Goal: Transaction & Acquisition: Purchase product/service

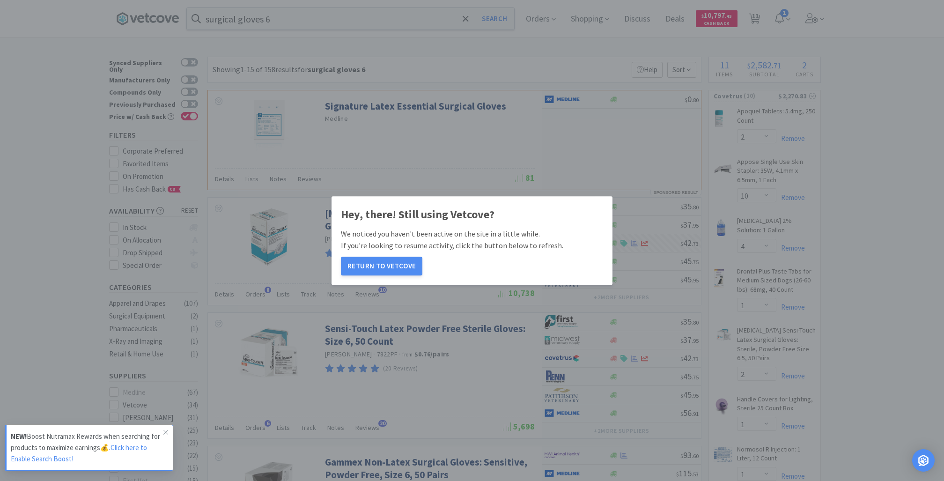
select select "2"
select select "10"
select select "4"
select select "1"
select select "2"
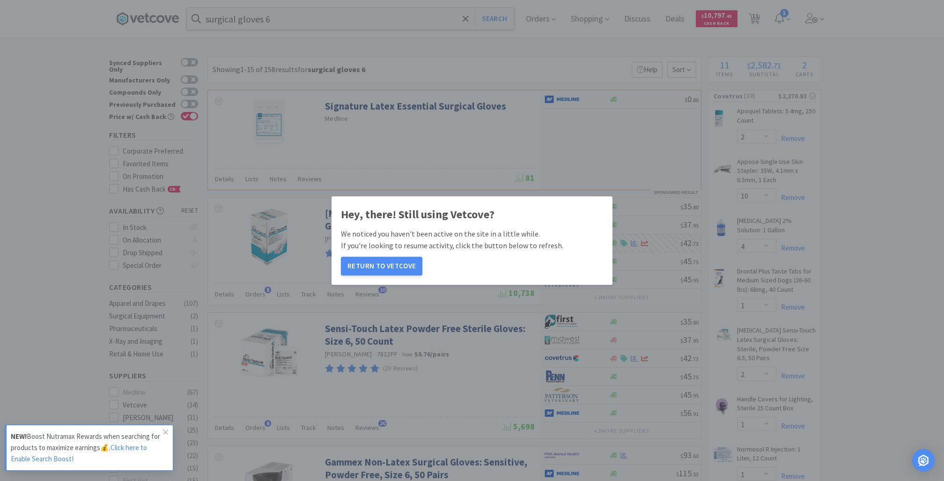
select select "1"
select select "3"
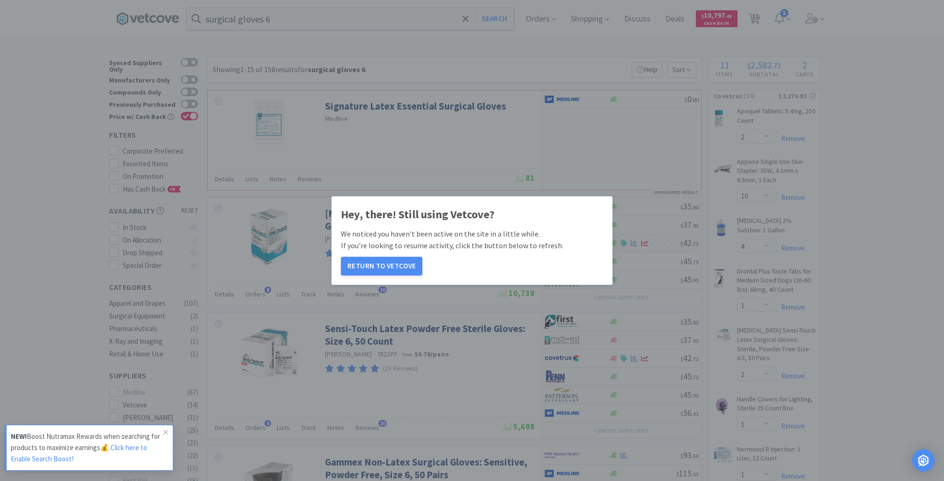
select select "12"
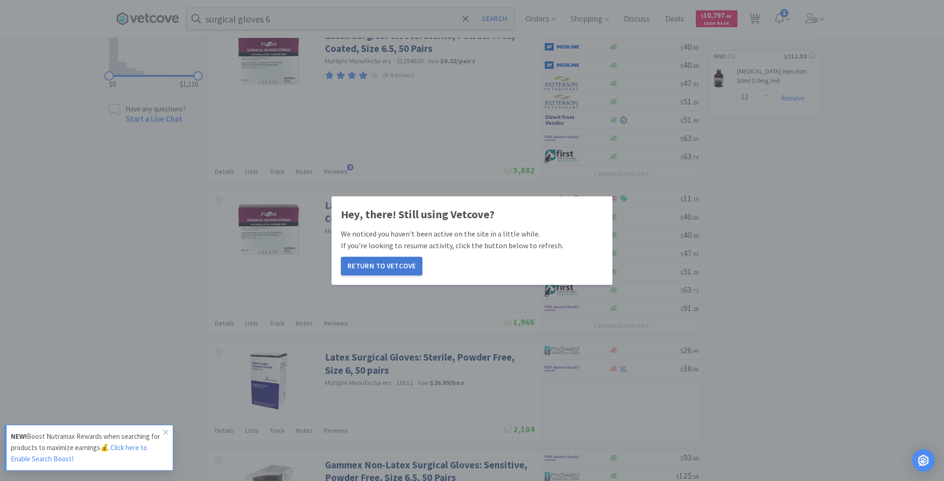
scroll to position [649, 0]
click at [388, 264] on button "Return to Vetcove" at bounding box center [382, 266] width 82 height 19
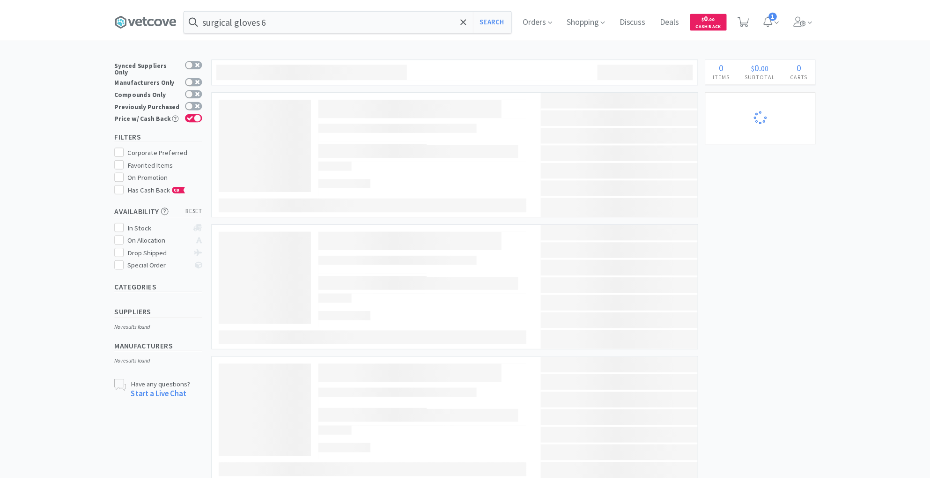
scroll to position [494, 0]
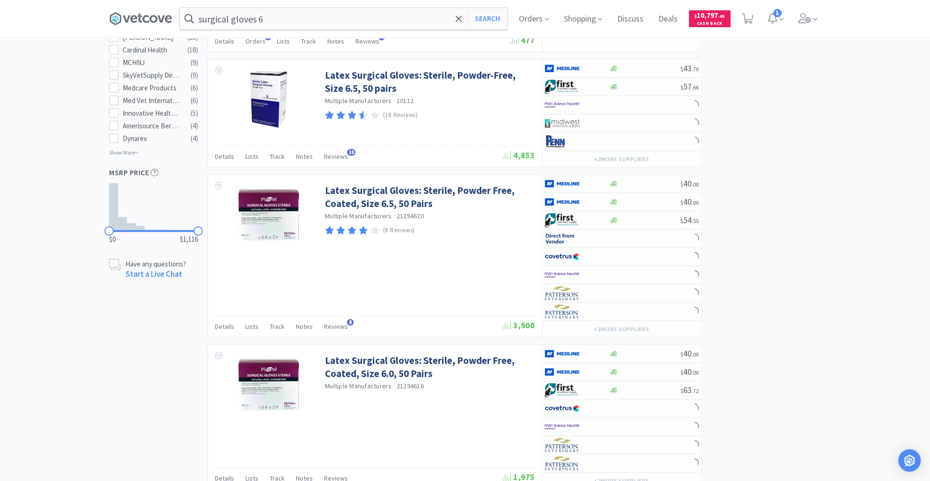
select select "1"
select select "2"
